Goal: Information Seeking & Learning: Learn about a topic

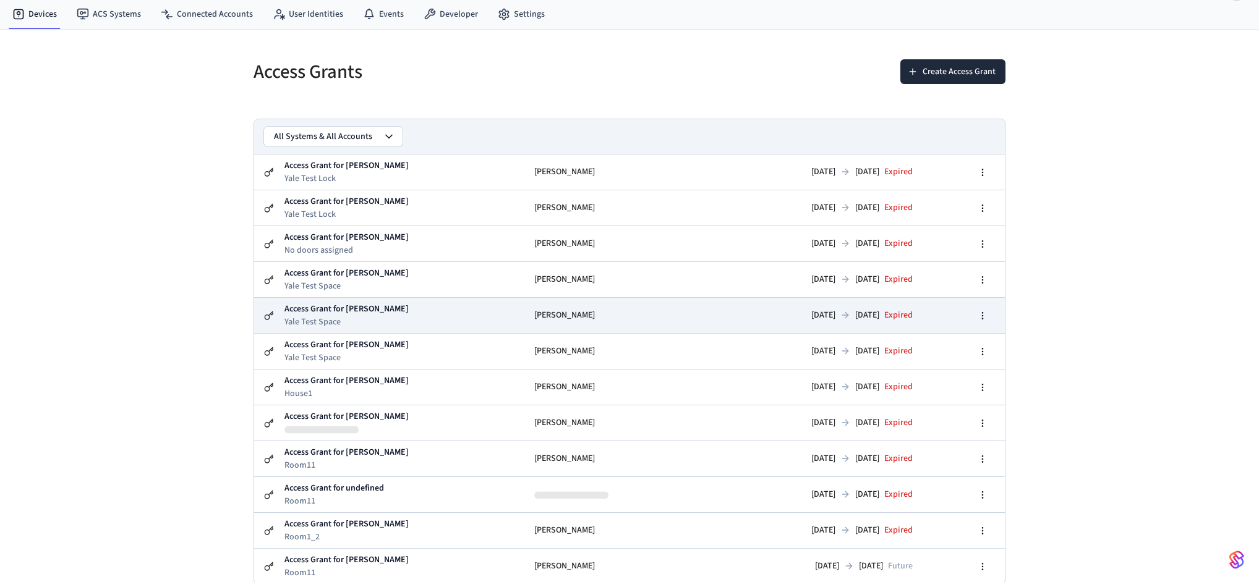
scroll to position [33, 0]
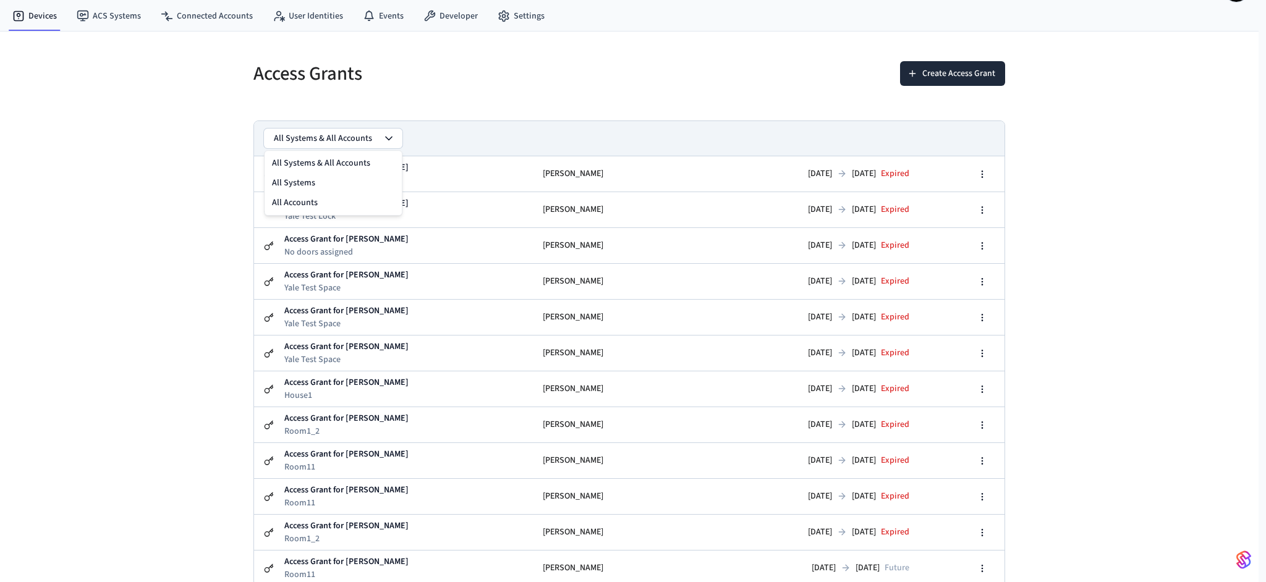
click at [378, 141] on button "All Systems & All Accounts" at bounding box center [333, 139] width 138 height 20
click at [493, 137] on div "All Systems & All Accounts" at bounding box center [629, 138] width 750 height 35
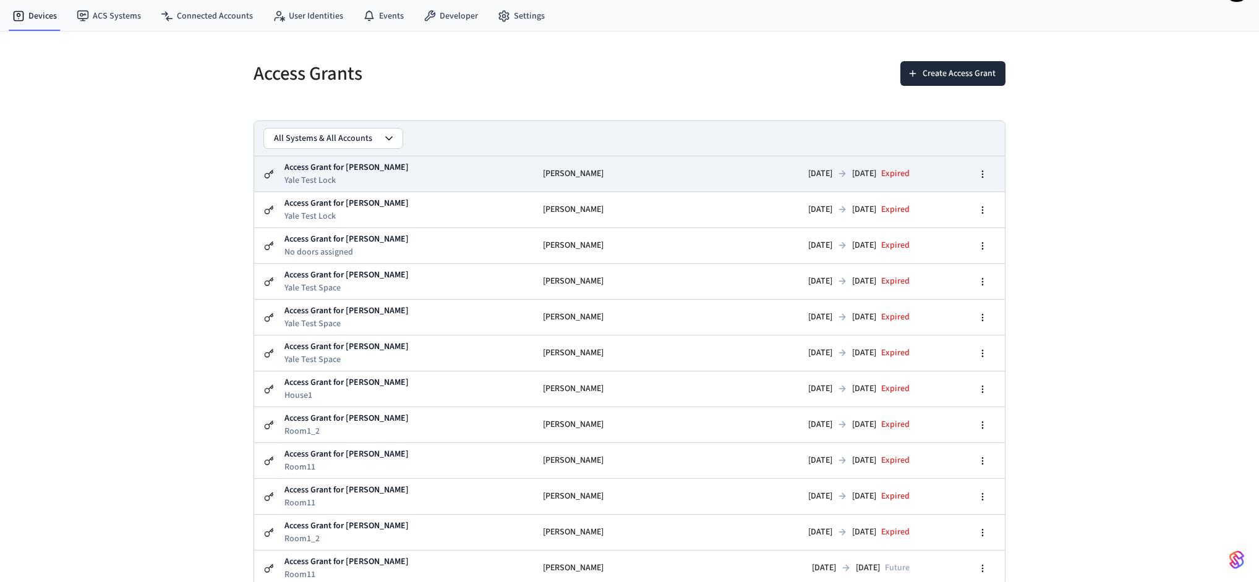
click at [475, 175] on td "Access Grant for [PERSON_NAME] Yale Test Lock" at bounding box center [408, 173] width 249 height 35
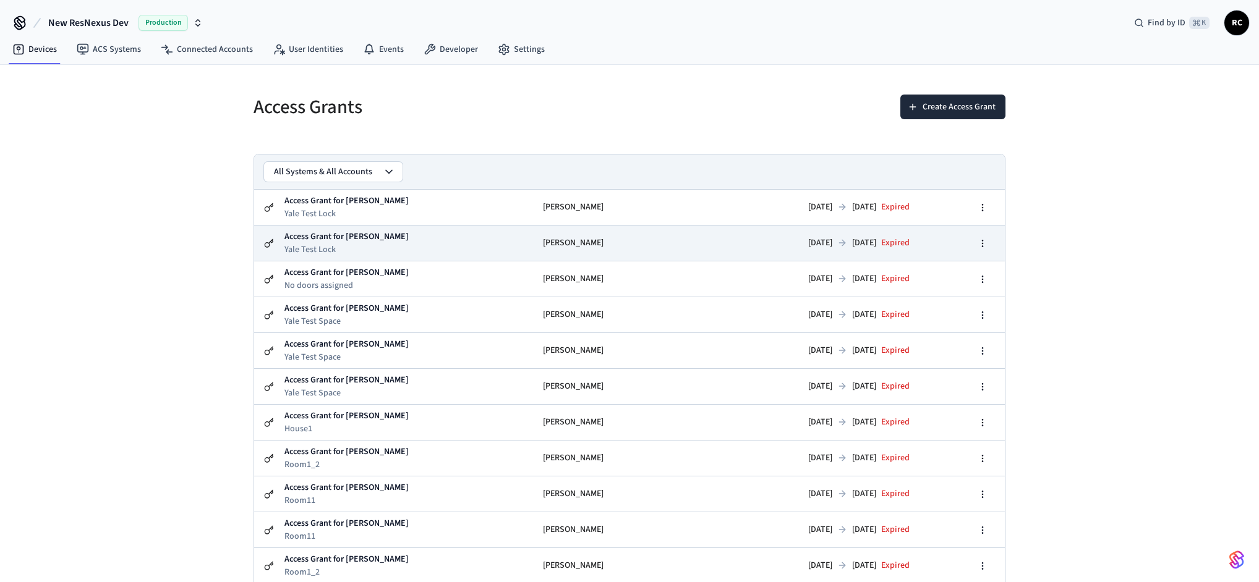
click at [457, 243] on td "Access Grant for [PERSON_NAME] Yale Test Lock" at bounding box center [408, 243] width 249 height 35
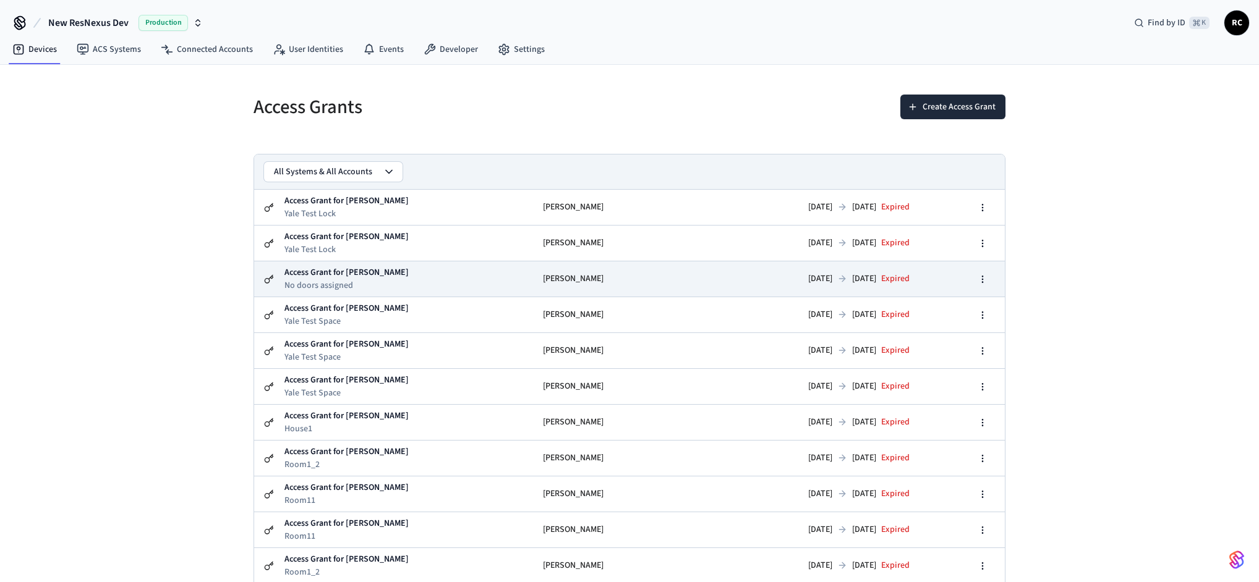
click at [447, 289] on td "Access Grant for [PERSON_NAME] No doors assigned" at bounding box center [408, 279] width 249 height 35
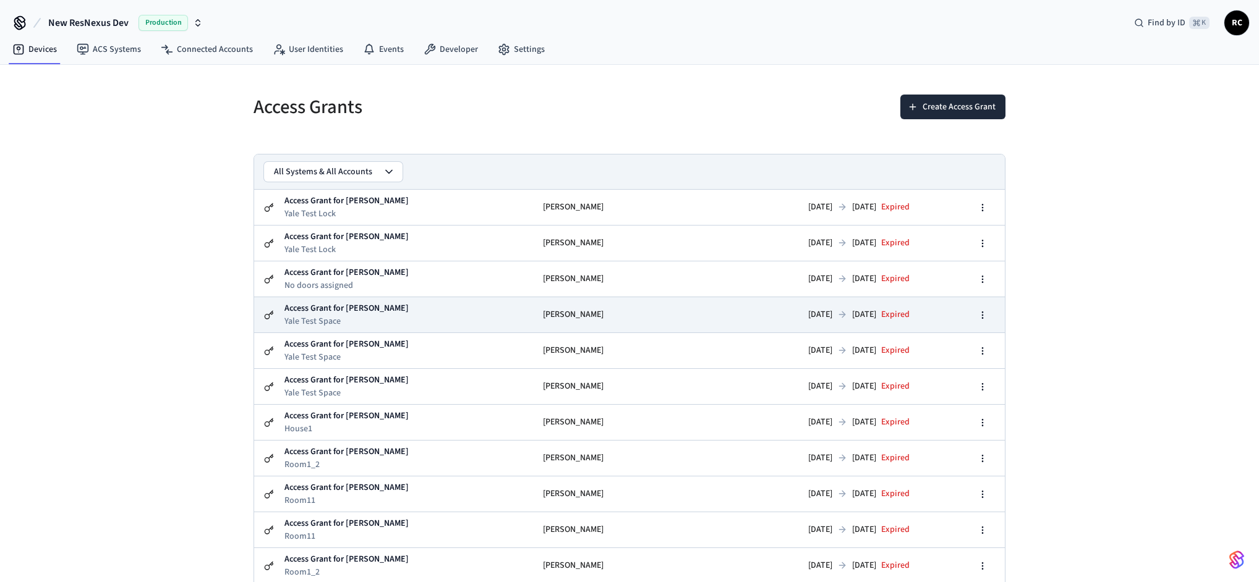
click at [435, 323] on td "Access Grant for [PERSON_NAME] Yale Test Space" at bounding box center [408, 314] width 249 height 35
click at [427, 315] on td "Access Grant for [PERSON_NAME] Yale Test Space" at bounding box center [408, 314] width 249 height 35
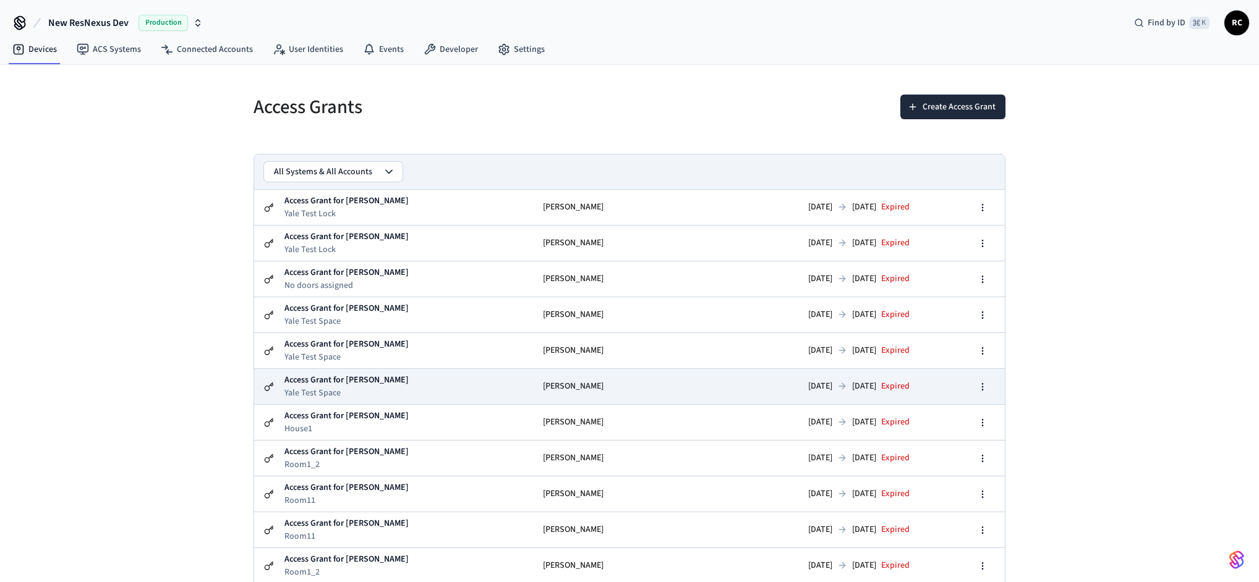
click at [430, 390] on td "Access Grant for [PERSON_NAME] Yale Test Space" at bounding box center [408, 386] width 249 height 35
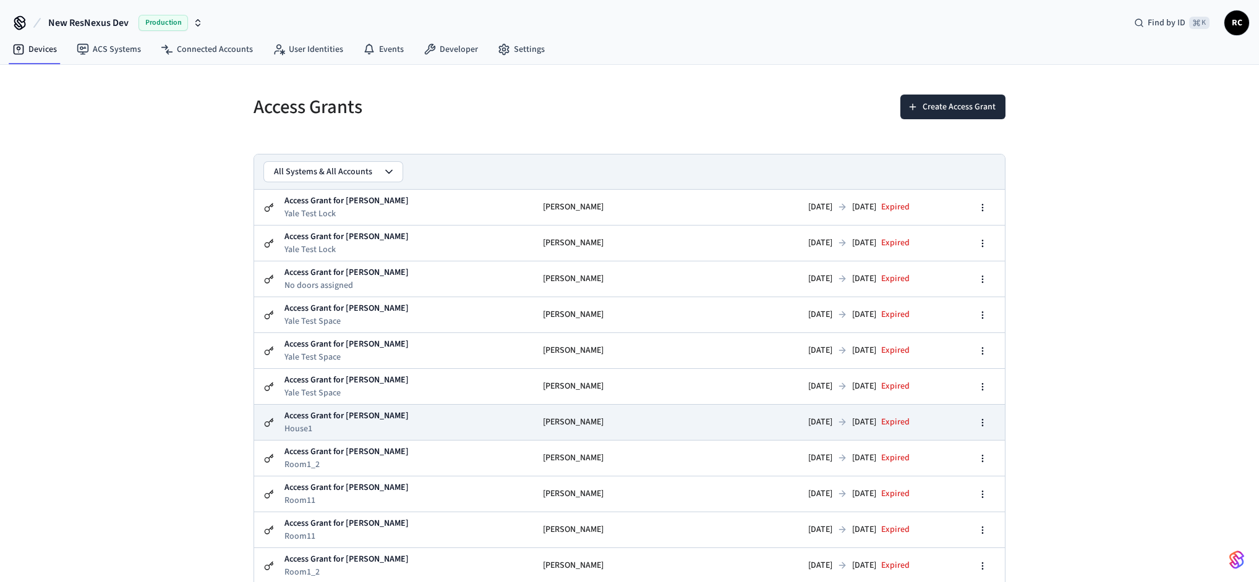
click at [423, 414] on td "Access Grant for [PERSON_NAME] House1" at bounding box center [408, 422] width 249 height 35
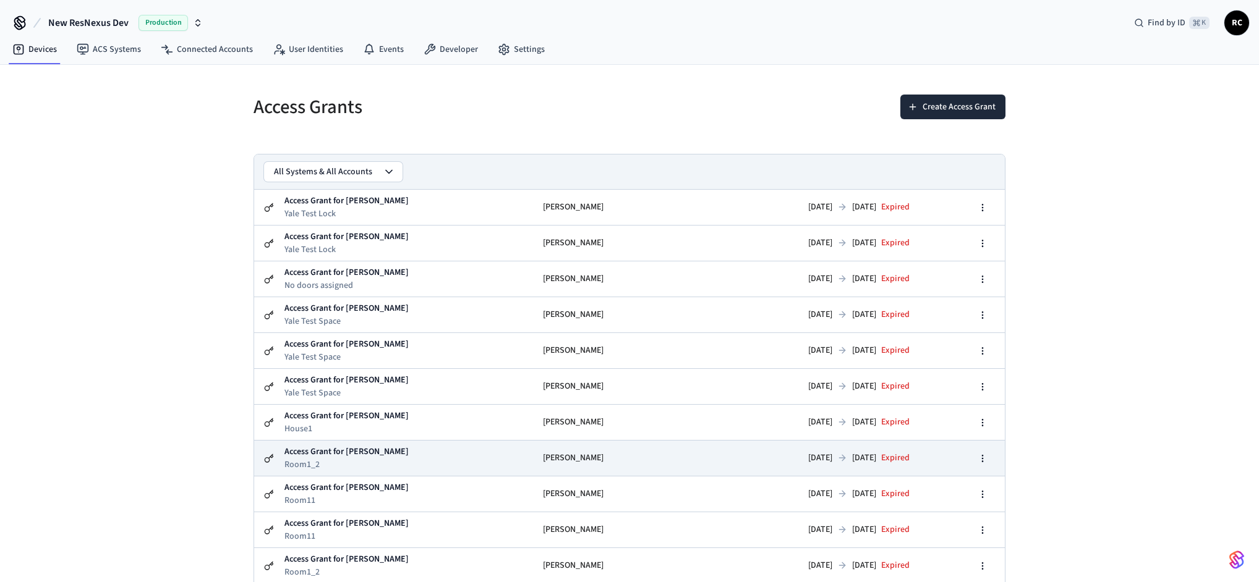
click at [393, 449] on td "Access Grant for [PERSON_NAME] Room1_2" at bounding box center [408, 458] width 249 height 35
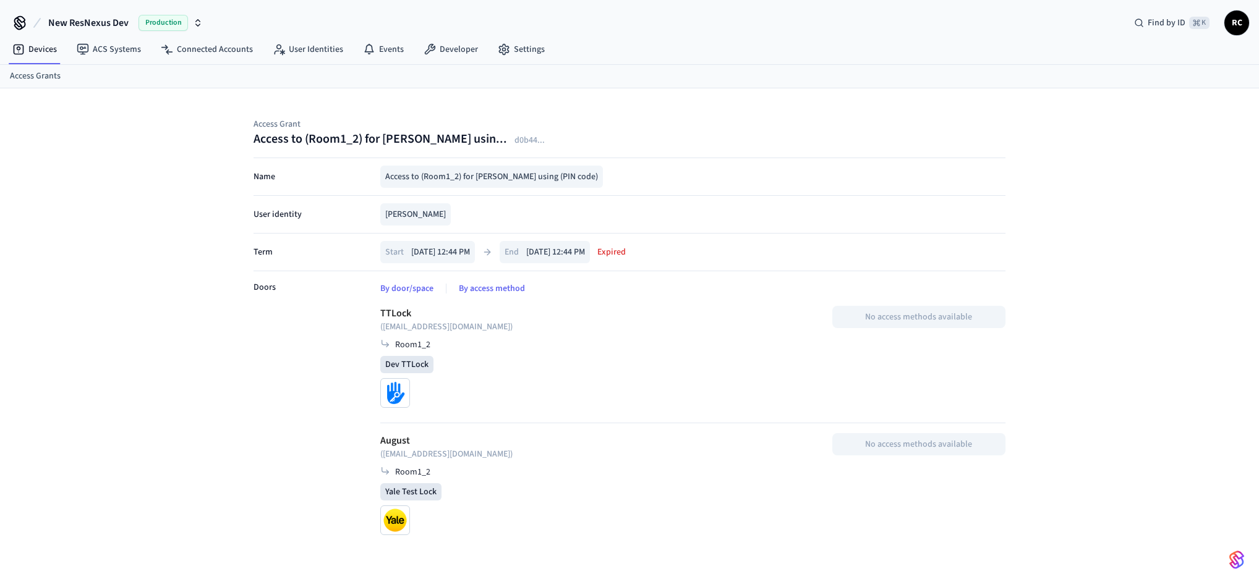
click at [720, 138] on div "Access to (Room1_2) for [PERSON_NAME] usin... d0b44 ..." at bounding box center [629, 138] width 752 height 17
click at [359, 141] on h1 "Access to (Room1_2) for [PERSON_NAME] usin..." at bounding box center [379, 138] width 253 height 17
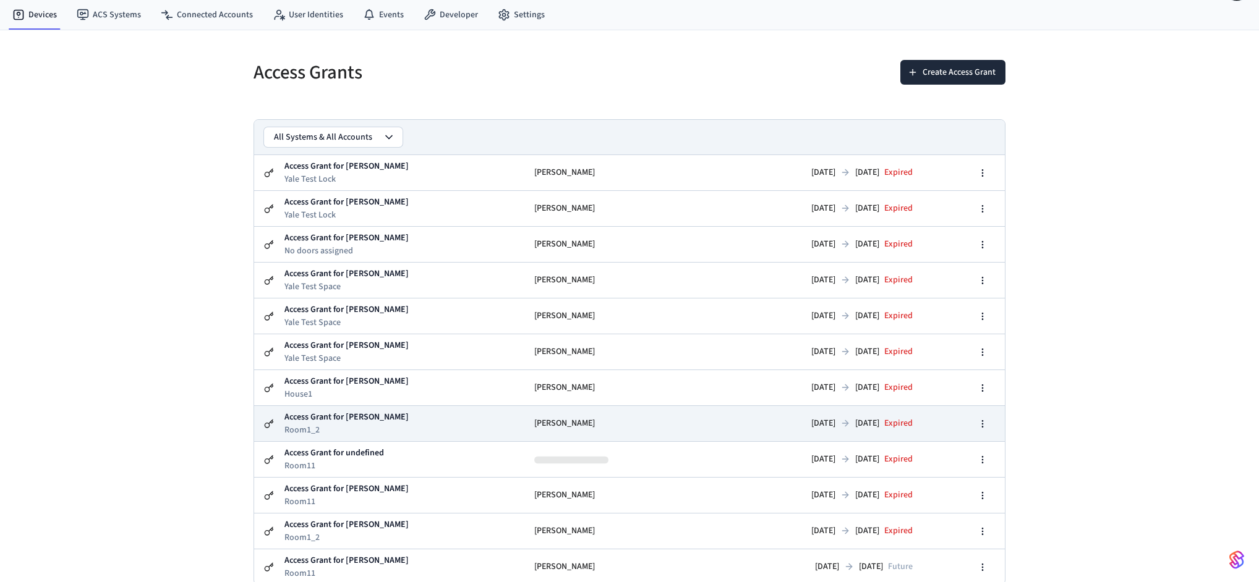
scroll to position [35, 0]
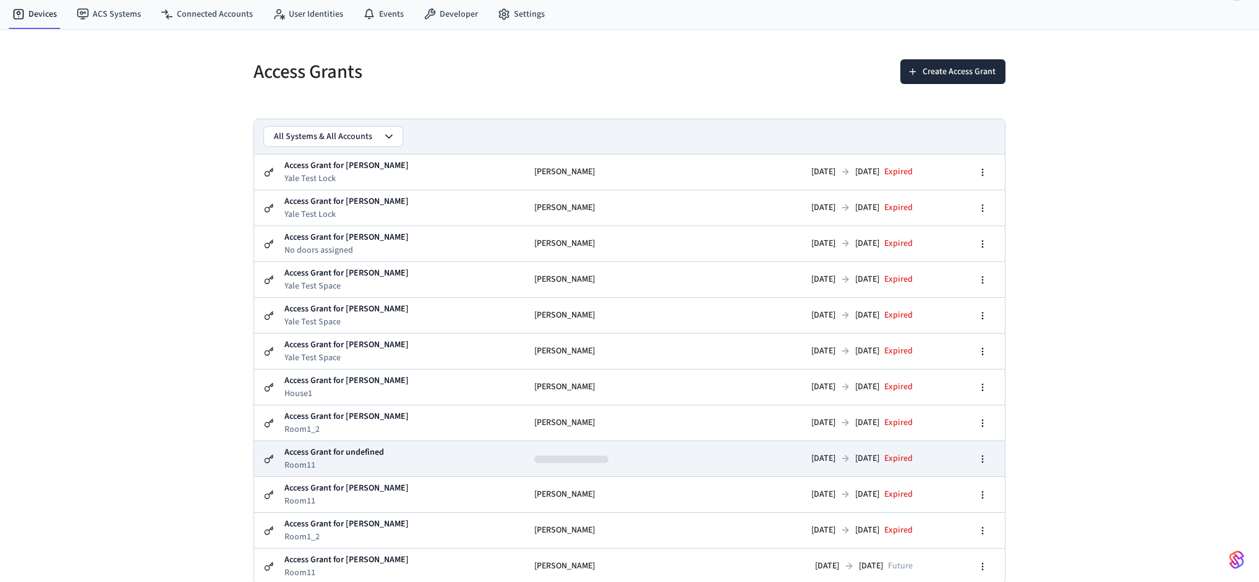
click at [430, 446] on td "Access Grant for undefined Room11" at bounding box center [404, 458] width 240 height 35
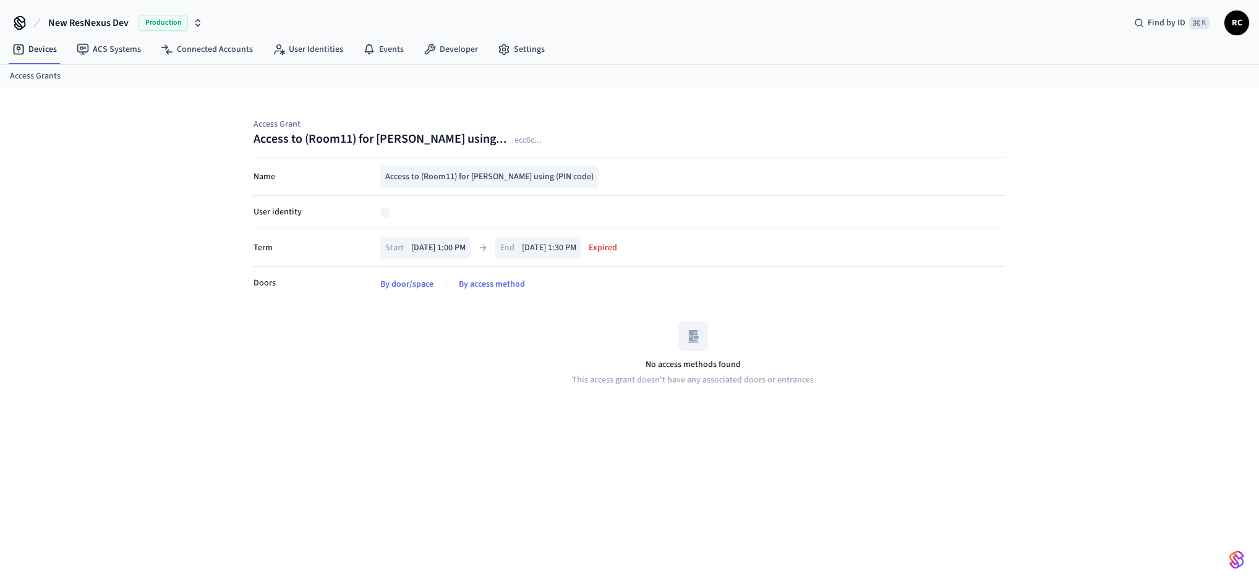
click at [385, 338] on div "No access methods found This access grant doesn't have any associated doors or …" at bounding box center [692, 354] width 625 height 104
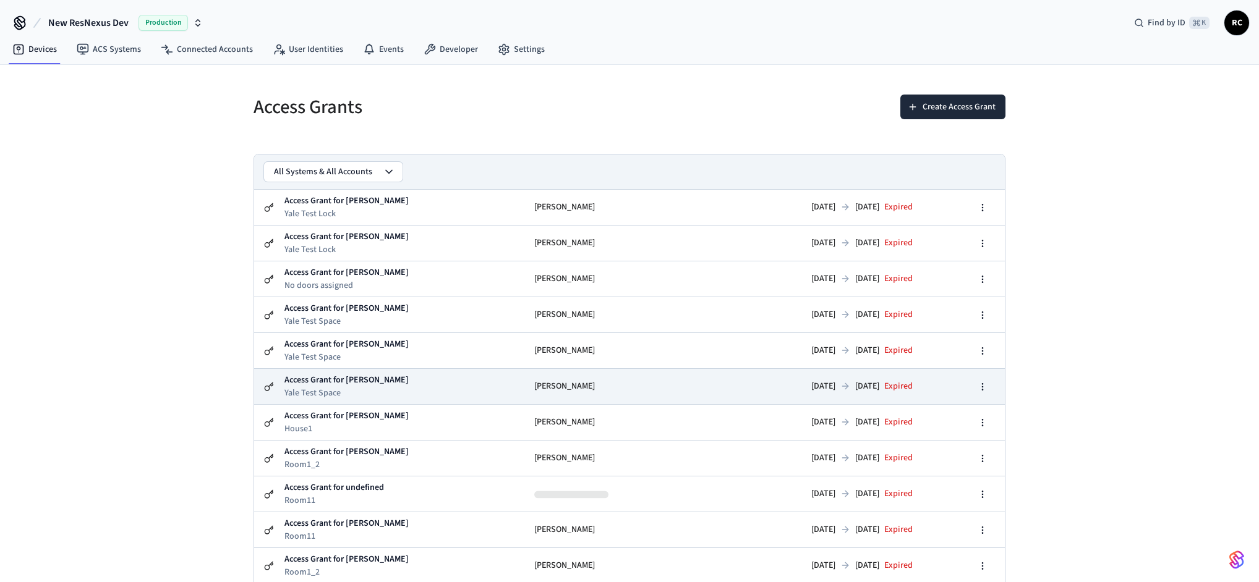
scroll to position [35, 0]
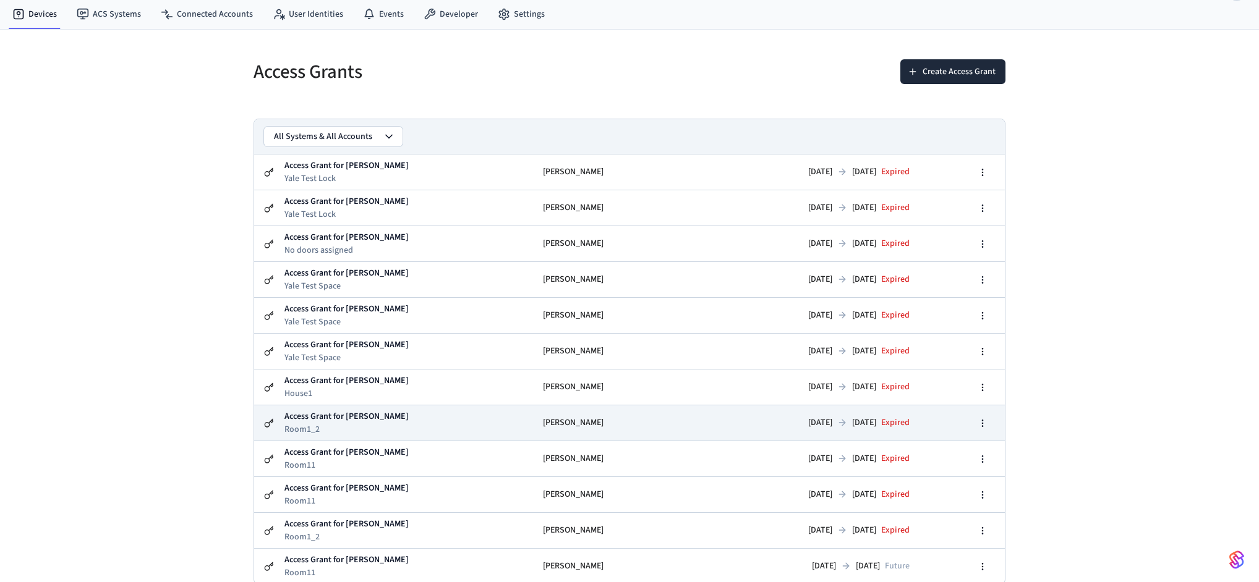
click at [376, 421] on p "Access Grant for [PERSON_NAME]" at bounding box center [346, 416] width 124 height 13
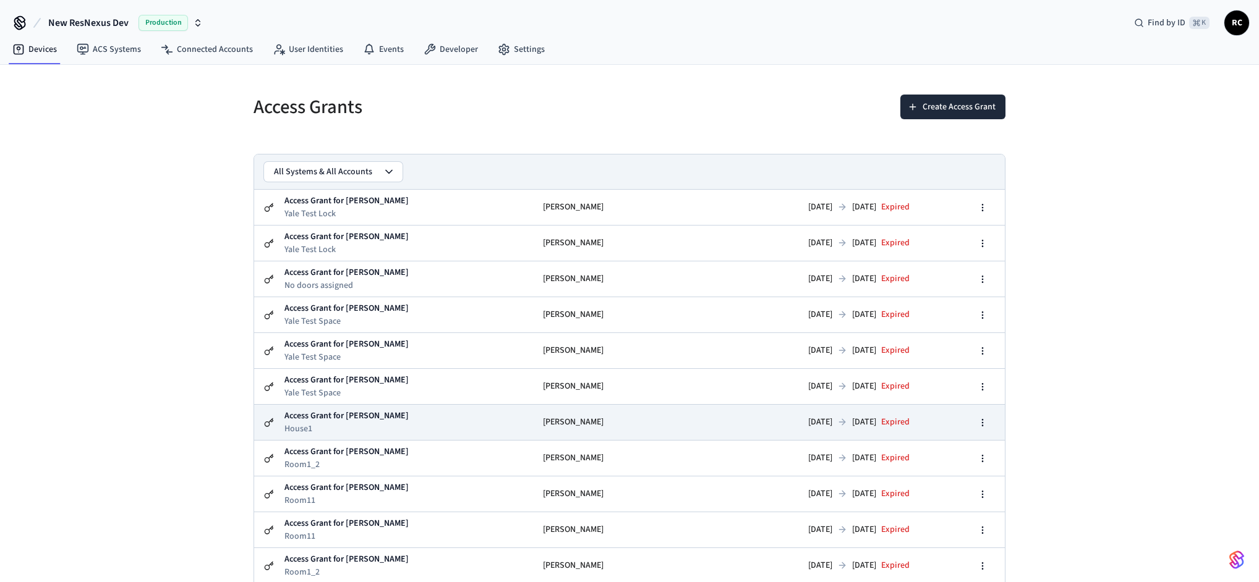
scroll to position [35, 0]
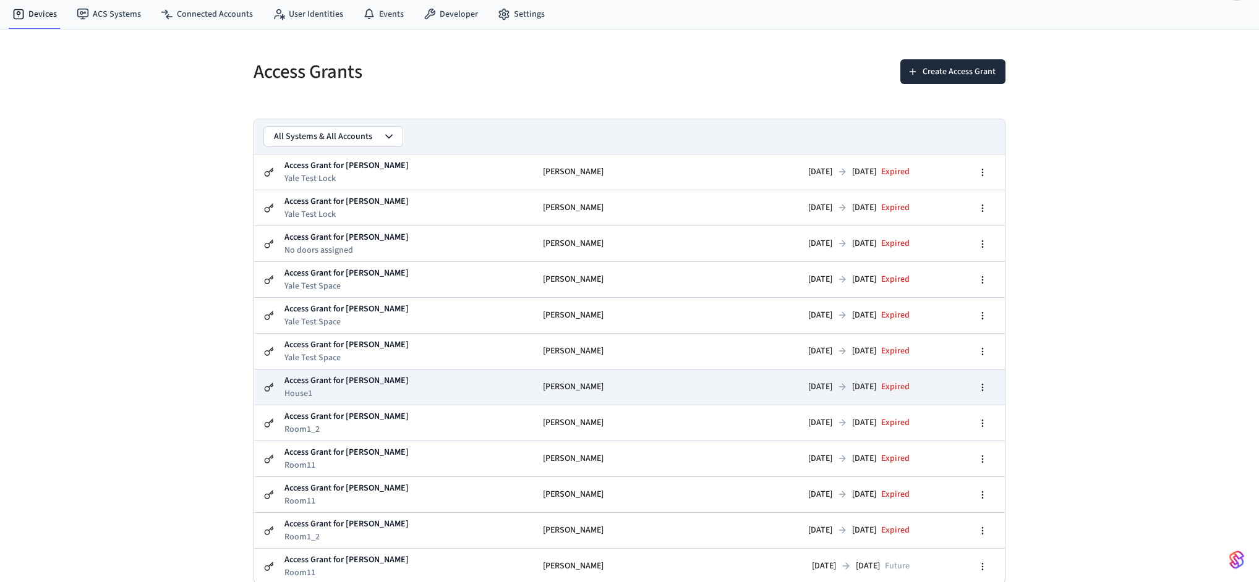
click at [370, 378] on p "Access Grant for [PERSON_NAME]" at bounding box center [346, 381] width 124 height 13
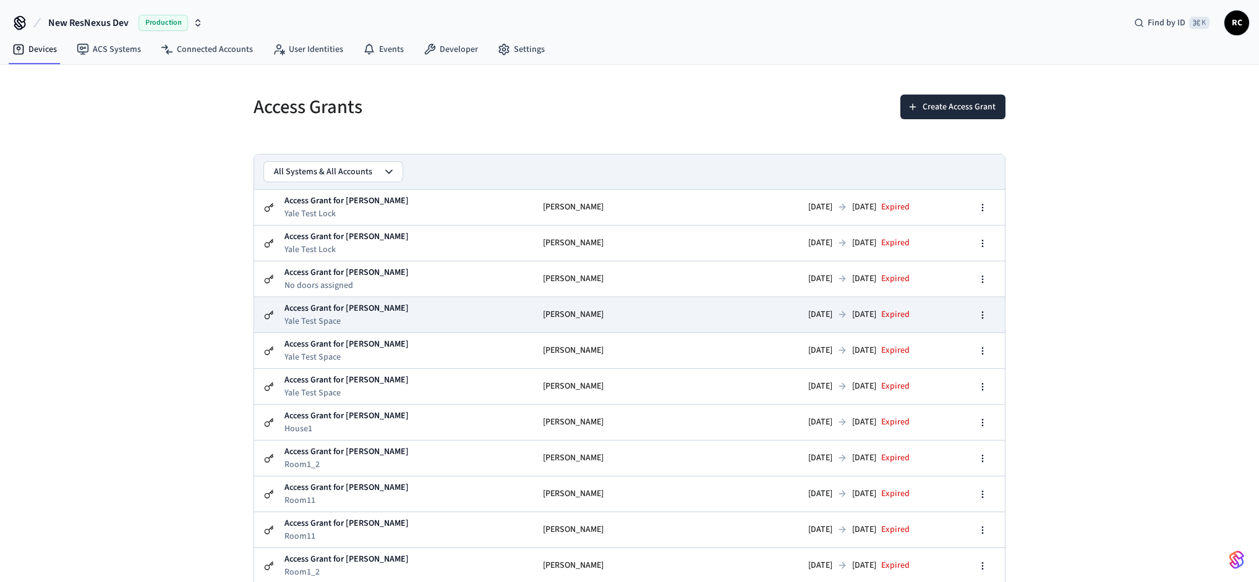
scroll to position [35, 0]
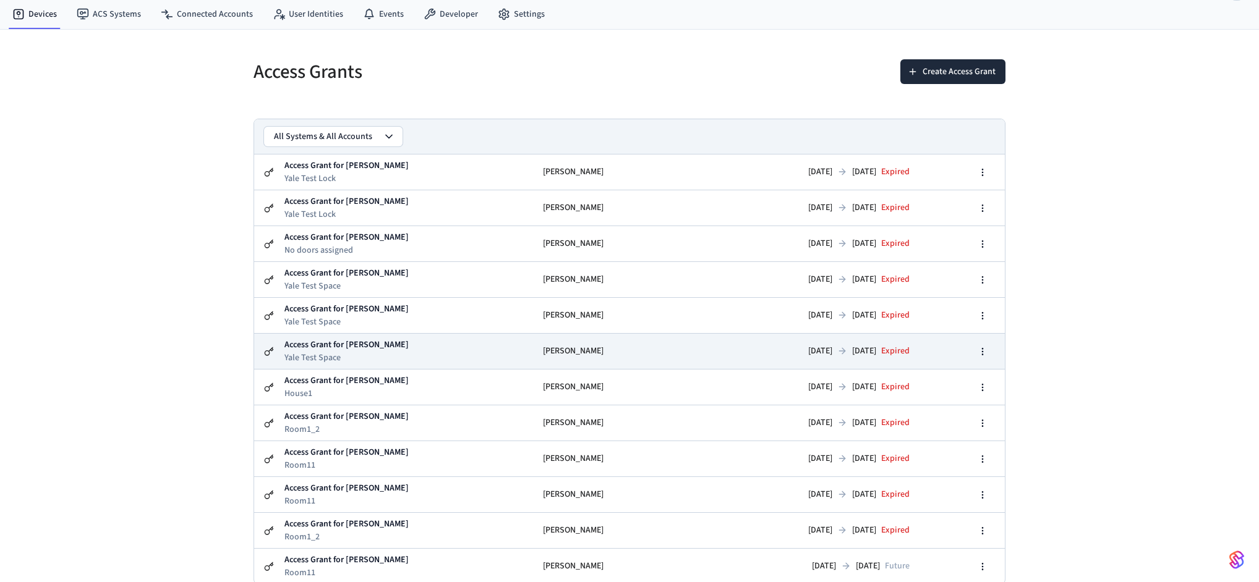
click at [422, 336] on td "Access Grant for [PERSON_NAME] Yale Test Space" at bounding box center [408, 351] width 249 height 35
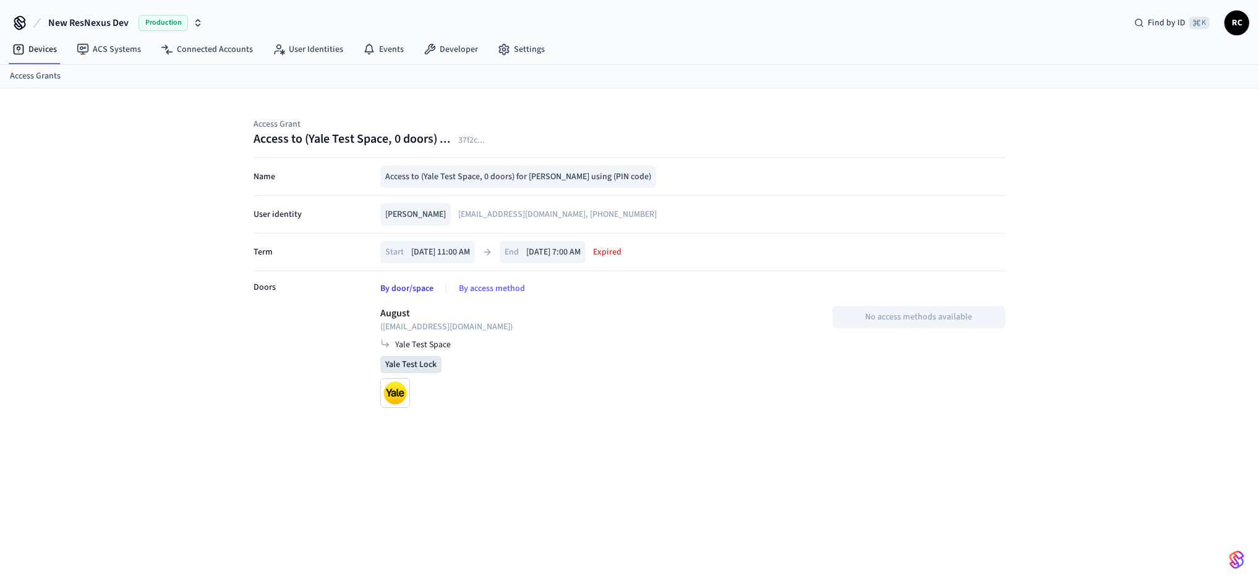
scroll to position [35, 0]
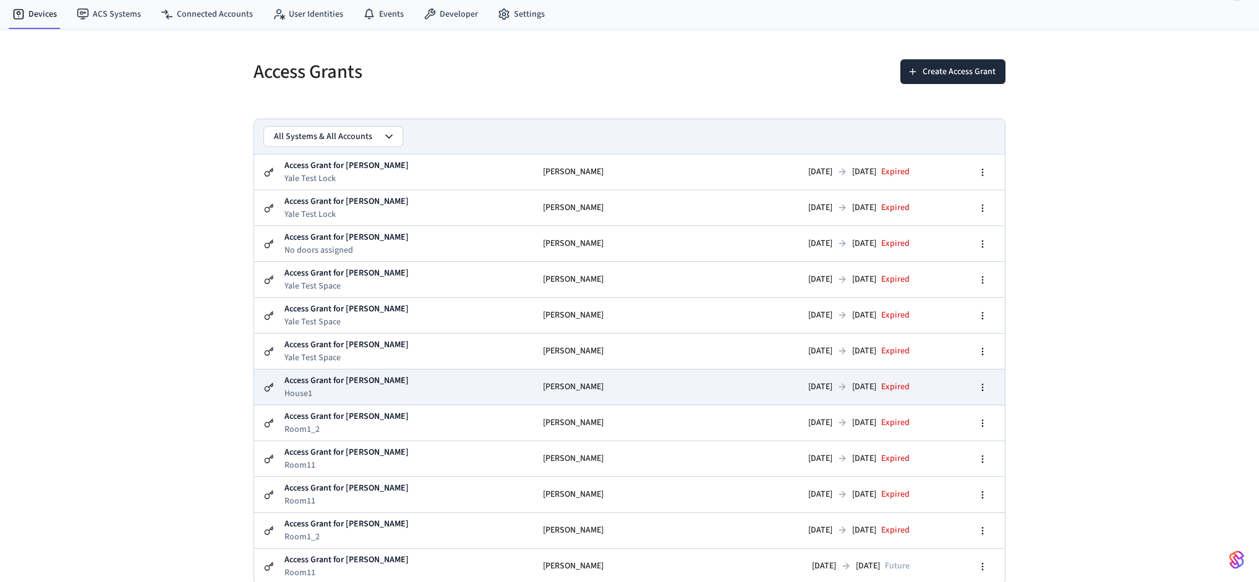
click at [399, 376] on td "Access Grant for [PERSON_NAME] House1" at bounding box center [408, 387] width 249 height 35
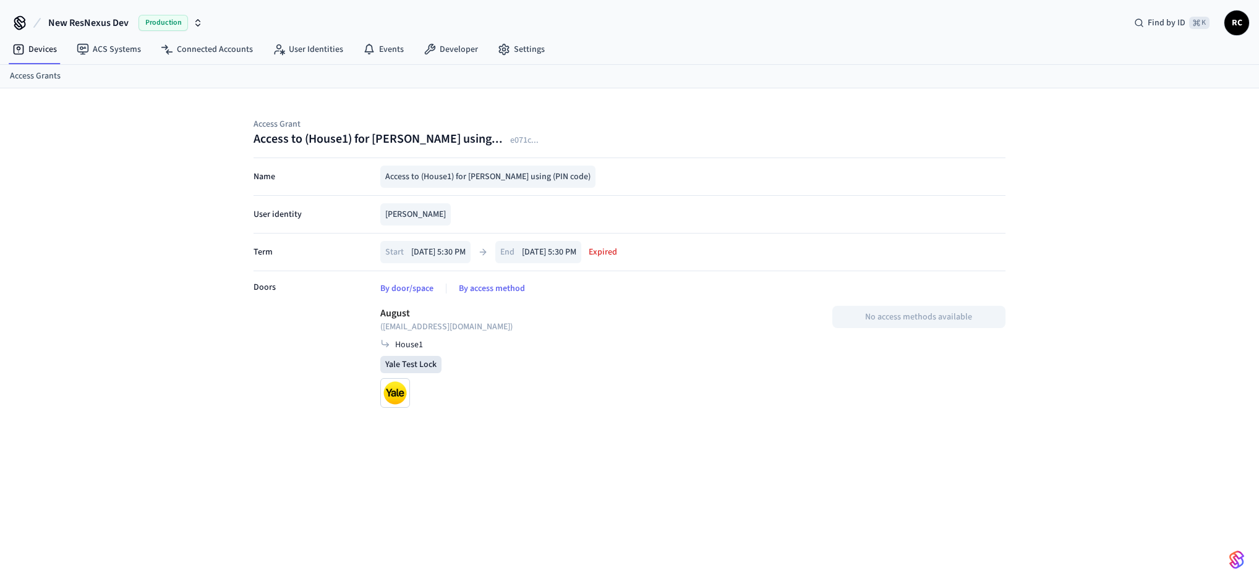
scroll to position [35, 0]
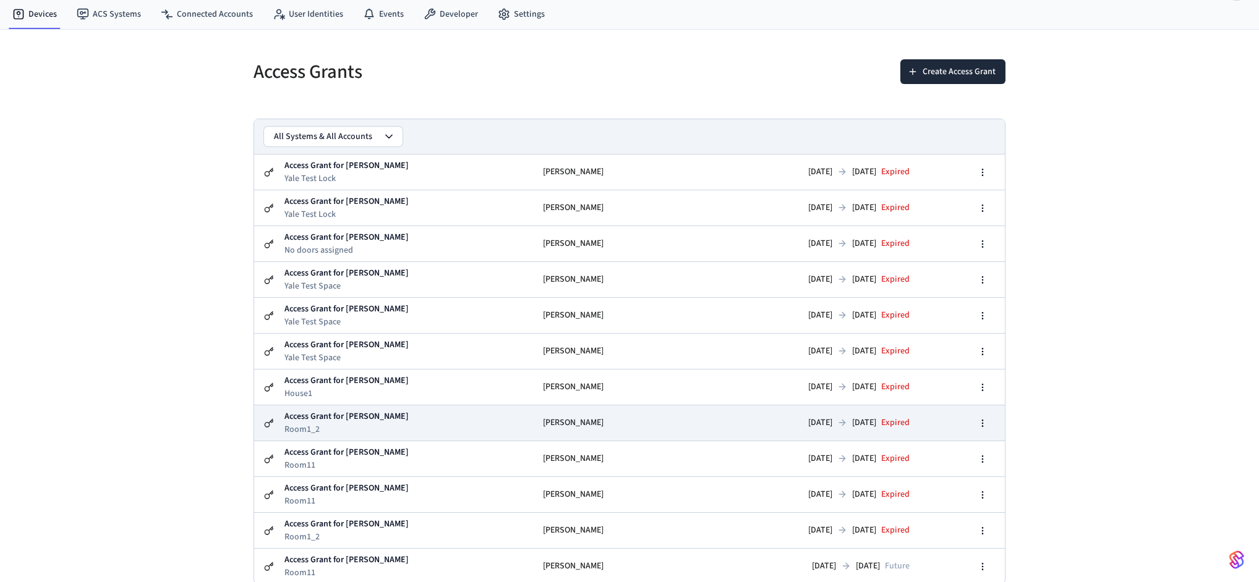
click at [406, 424] on td "Access Grant for [PERSON_NAME] Room1_2" at bounding box center [408, 423] width 249 height 35
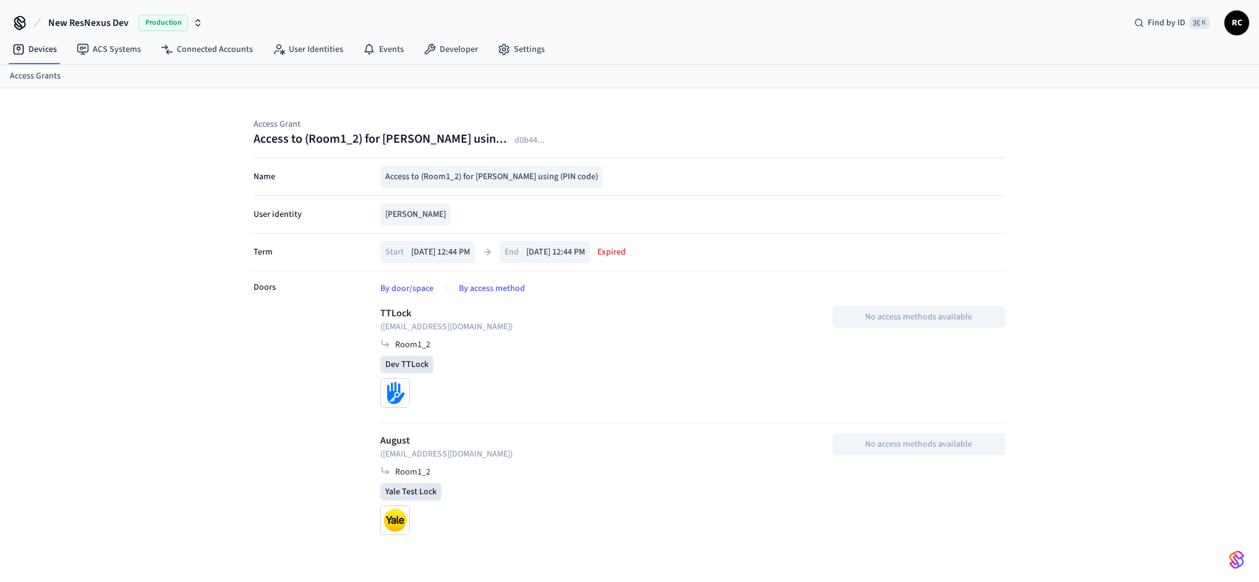
scroll to position [35, 0]
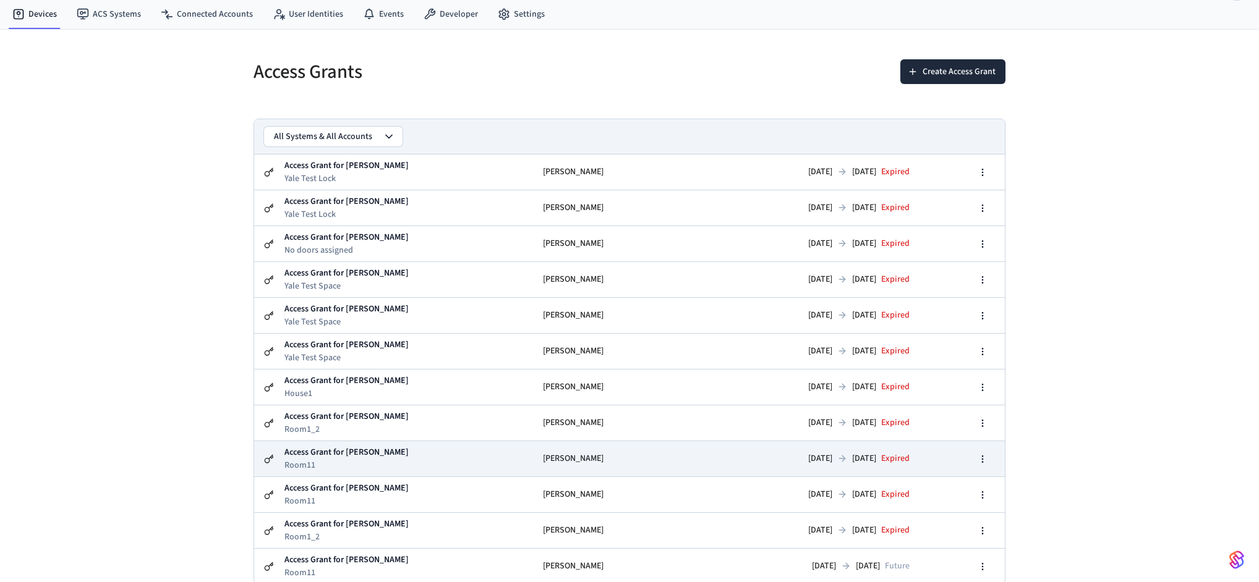
click at [359, 459] on td "Access Grant for [PERSON_NAME] Room11" at bounding box center [408, 458] width 249 height 35
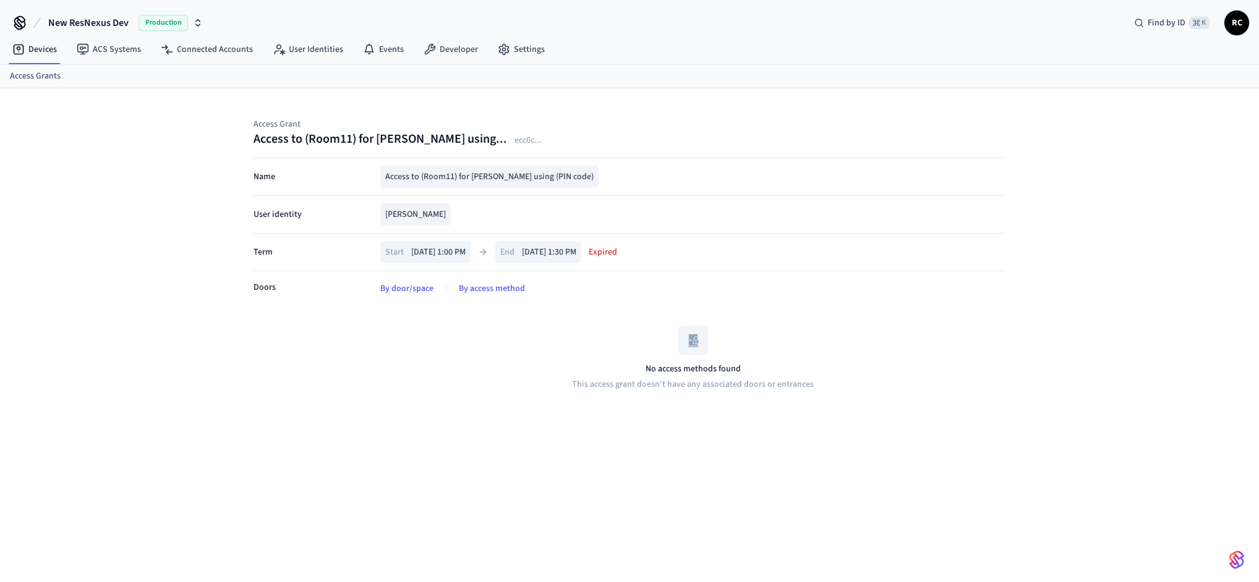
click at [340, 383] on div "Doors" at bounding box center [311, 340] width 117 height 139
click at [308, 44] on link "User Identities" at bounding box center [308, 49] width 90 height 22
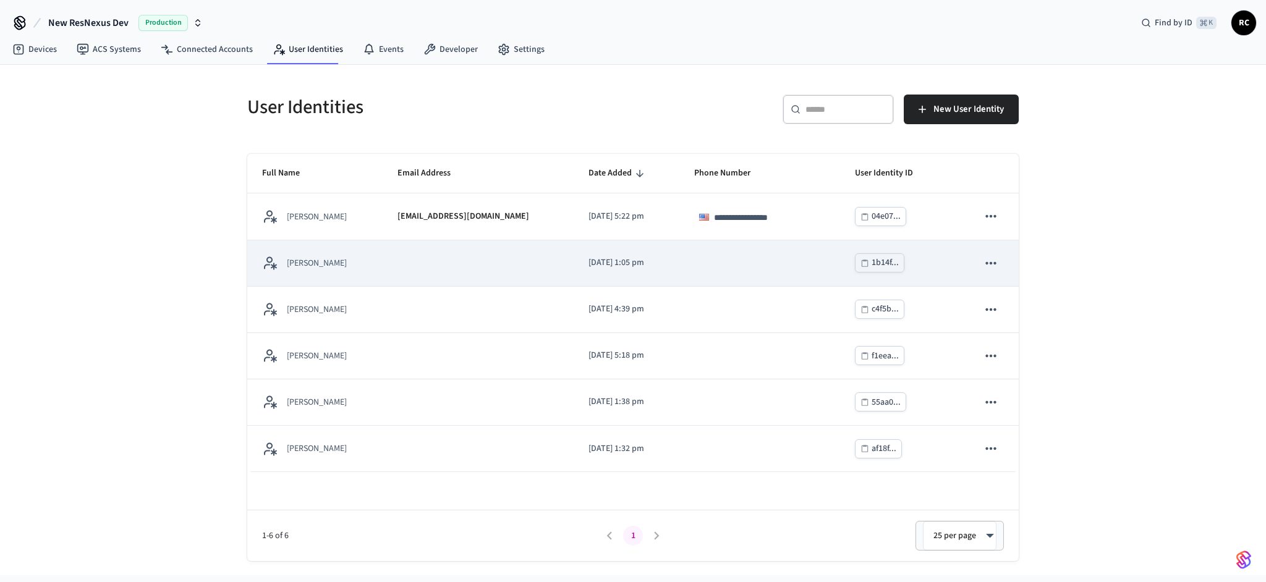
click at [367, 251] on td "[PERSON_NAME]" at bounding box center [314, 263] width 135 height 46
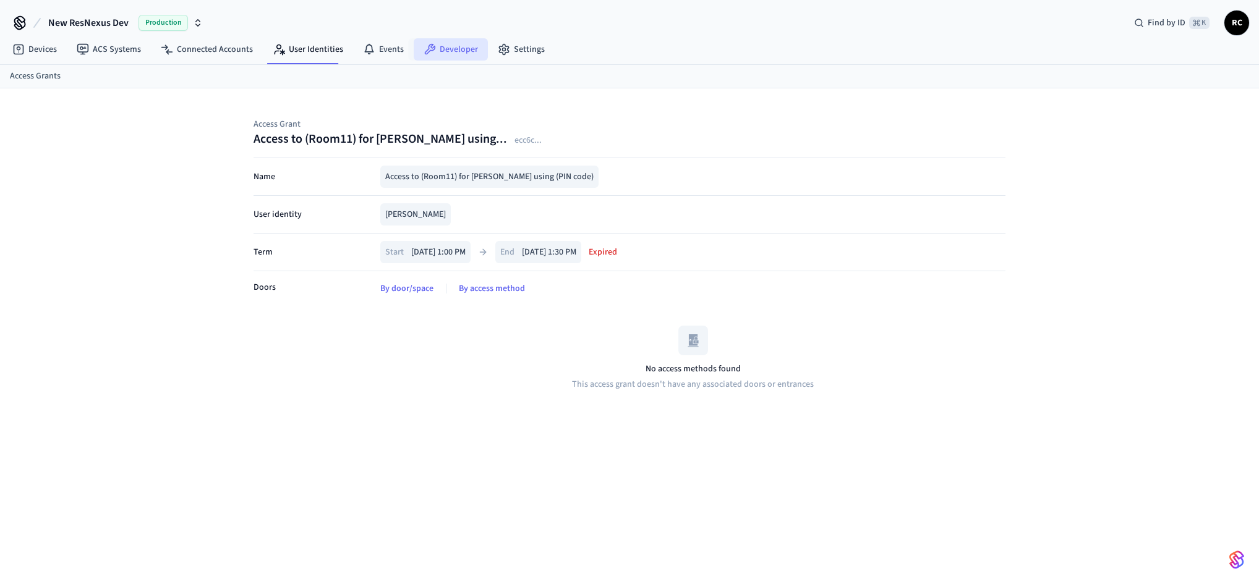
click at [442, 54] on link "Developer" at bounding box center [451, 49] width 74 height 22
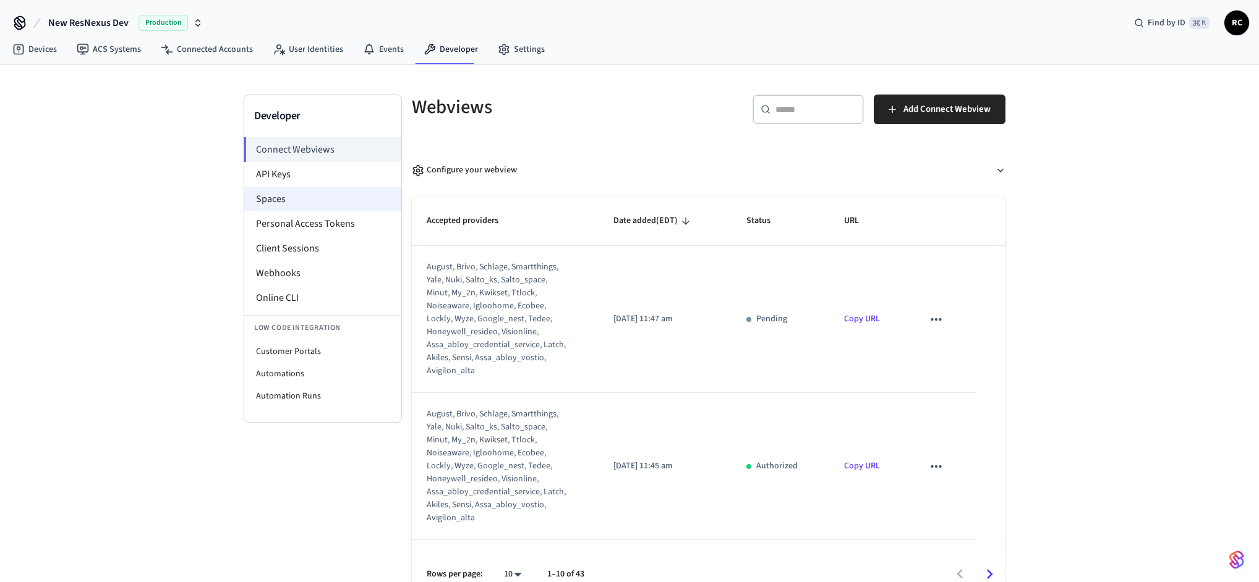
click at [314, 192] on li "Spaces" at bounding box center [322, 199] width 157 height 25
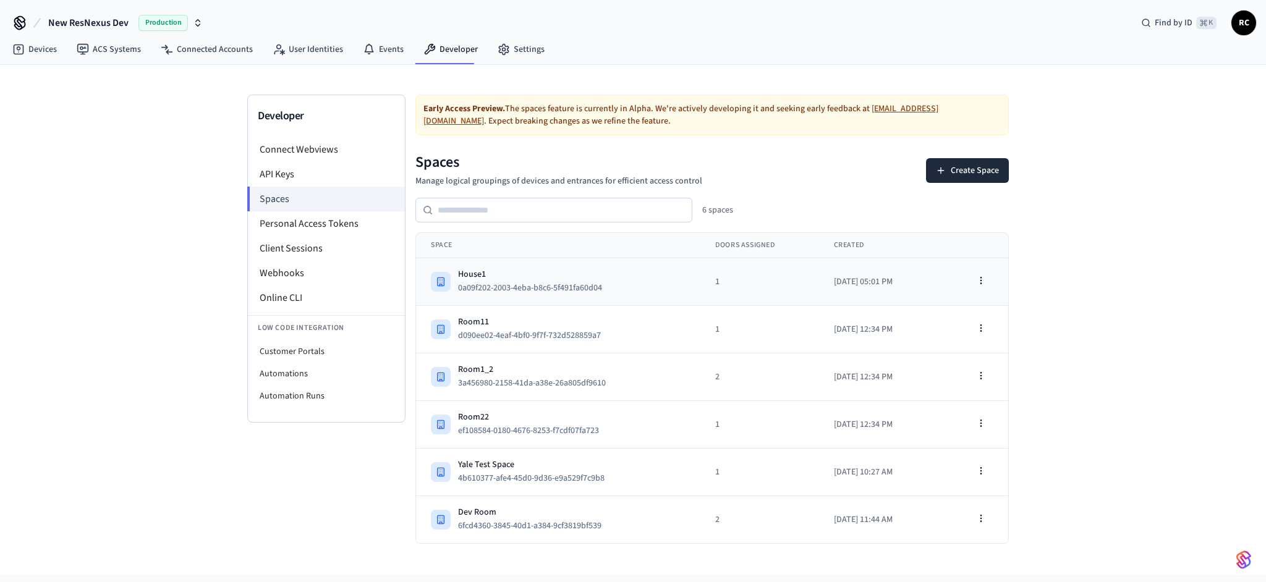
click at [700, 279] on td "1" at bounding box center [759, 282] width 119 height 48
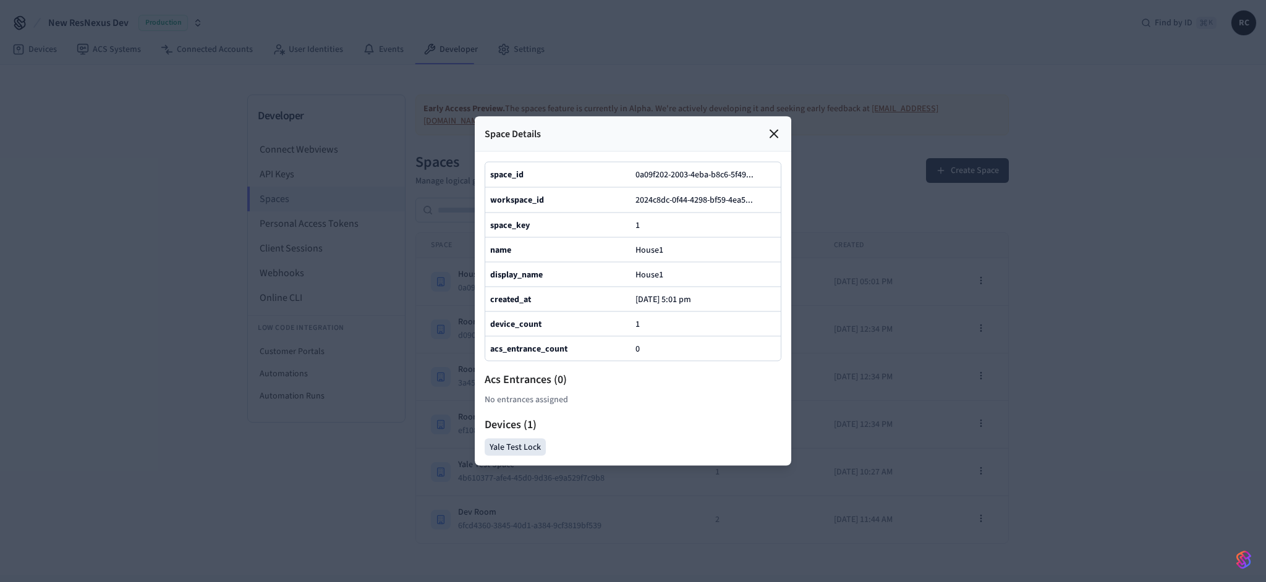
click at [337, 443] on div at bounding box center [633, 291] width 1266 height 582
click at [779, 127] on icon at bounding box center [774, 134] width 15 height 15
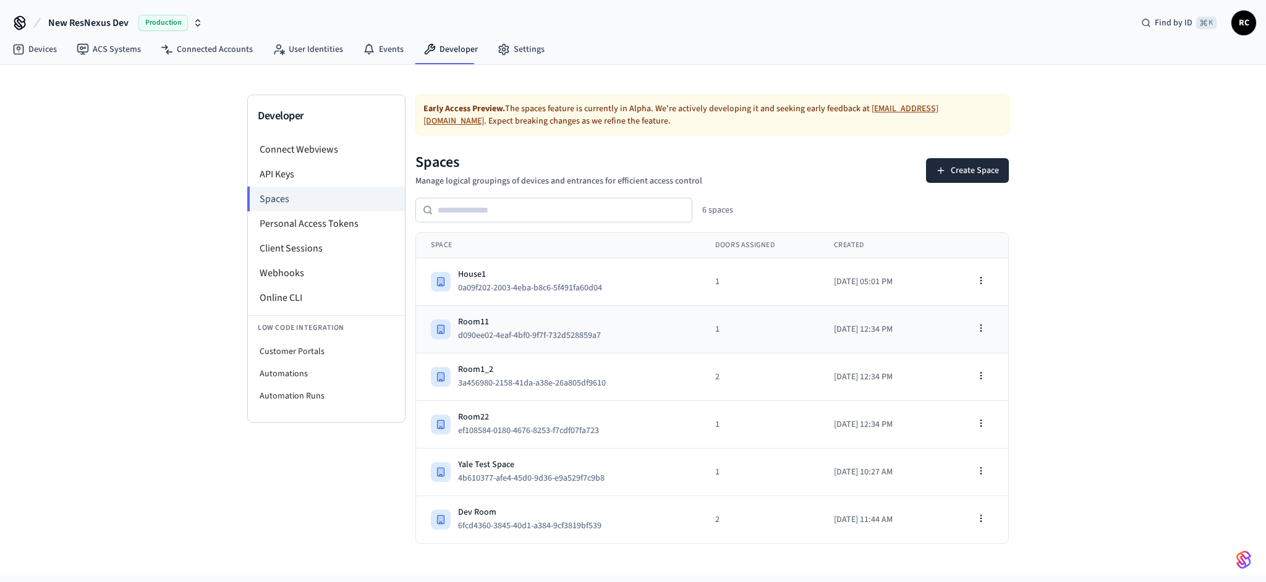
click at [652, 331] on div "Room11 d090ee02-4eaf-4bf0-9f7f-732d528859a7" at bounding box center [558, 329] width 255 height 27
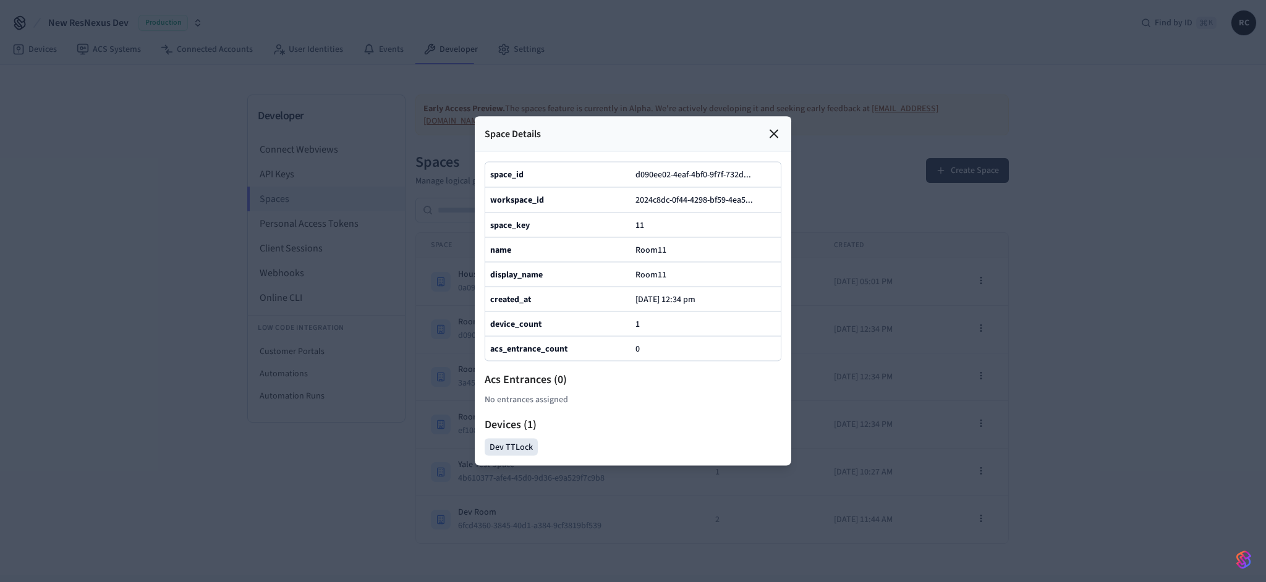
click at [771, 127] on icon at bounding box center [774, 134] width 15 height 15
